Goal: Obtain resource: Obtain resource

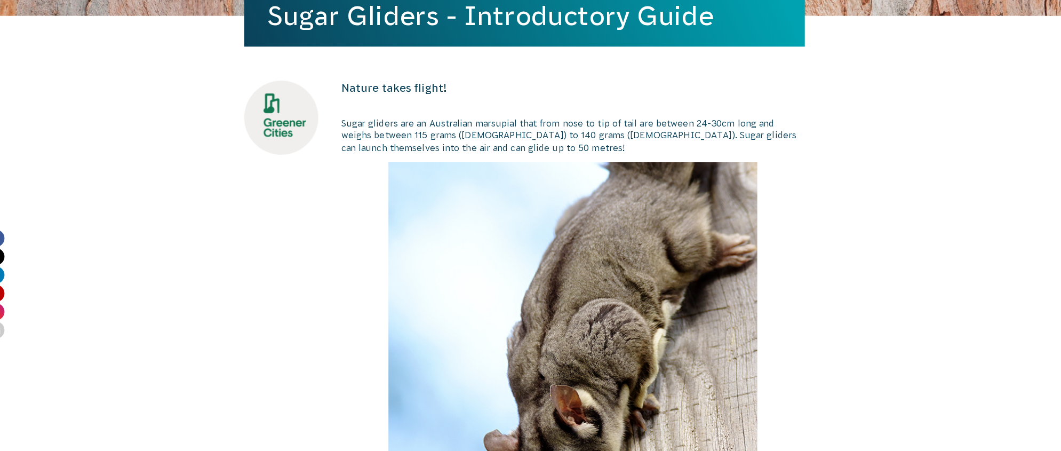
scroll to position [185, 0]
